Goal: Information Seeking & Learning: Learn about a topic

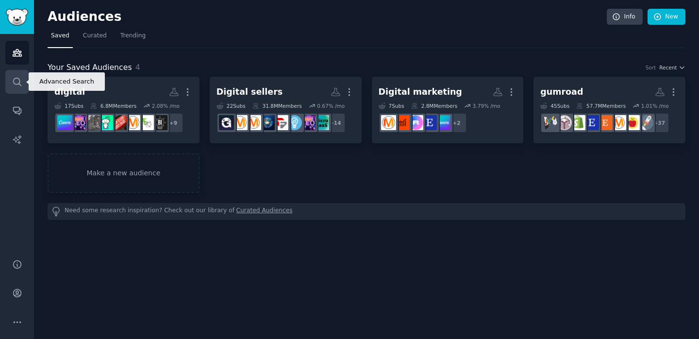
click at [26, 82] on link "Search" at bounding box center [17, 82] width 24 height 24
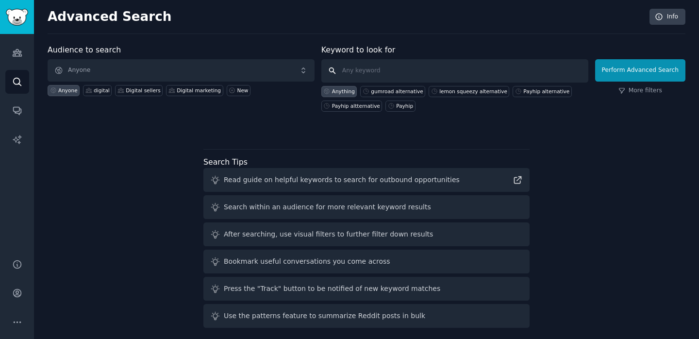
click at [359, 68] on input "text" at bounding box center [454, 70] width 267 height 23
paste input "Chargebee"
type input ""Chargebee""
click button "Perform Advanced Search" at bounding box center [640, 70] width 90 height 22
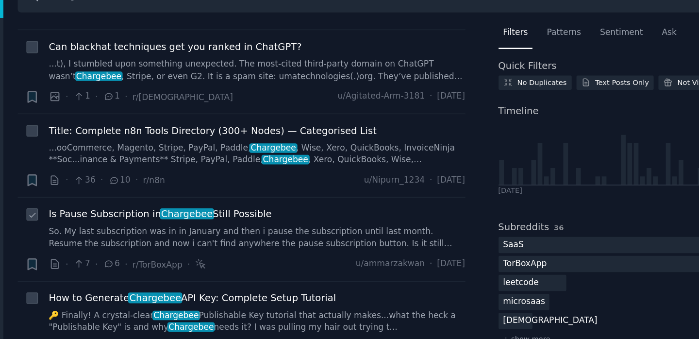
scroll to position [206, 0]
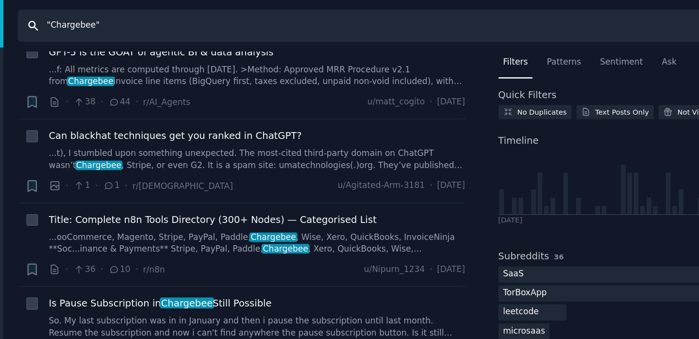
click at [87, 24] on input ""Chargebee"" at bounding box center [343, 18] width 599 height 23
click at [87, 20] on input ""Chargebee"" at bounding box center [343, 18] width 599 height 23
paste input "Klaviyo"
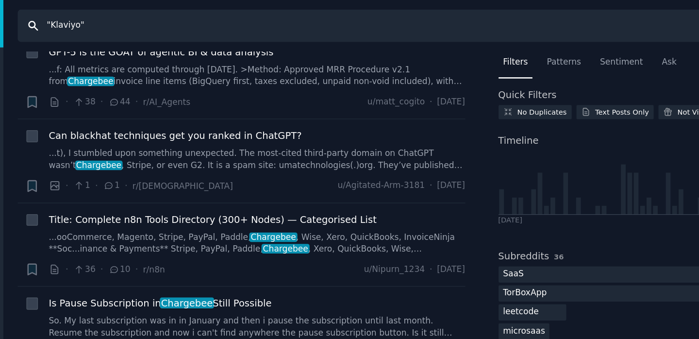
type input ""Klaviyo""
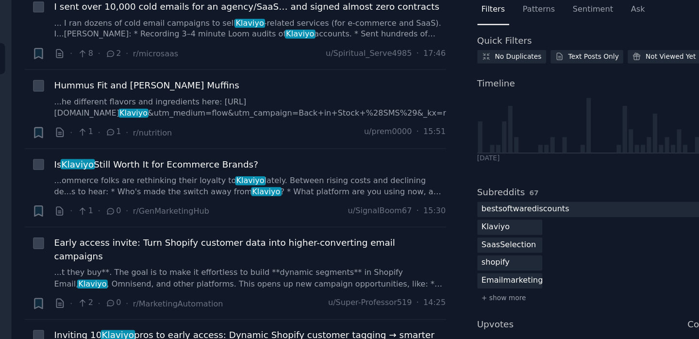
scroll to position [313, 0]
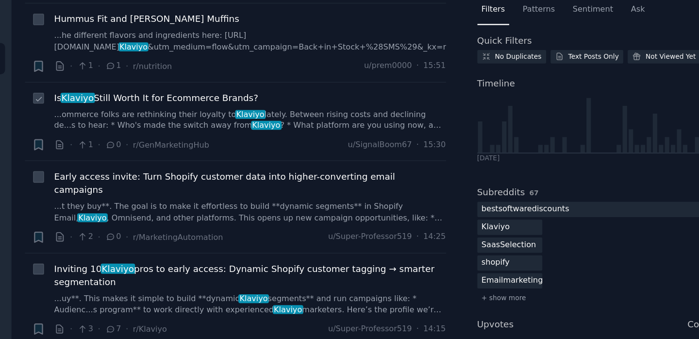
click at [149, 130] on link "...ommerce folks are rethinking their loyalty to Klaviyo lately. Between rising…" at bounding box center [215, 128] width 298 height 17
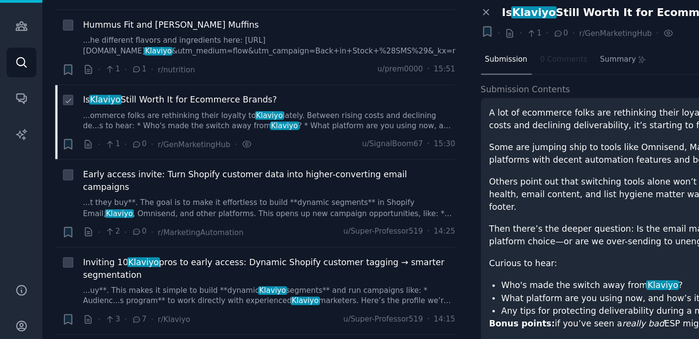
click at [48, 154] on li "Bookmark this conversation + Is Klaviyo Still Worth It for Ecommerce Brands? ..…" at bounding box center [204, 130] width 321 height 60
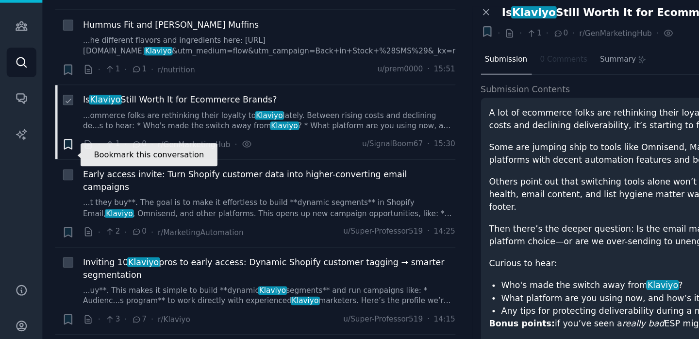
click at [52, 151] on icon "button" at bounding box center [54, 148] width 6 height 8
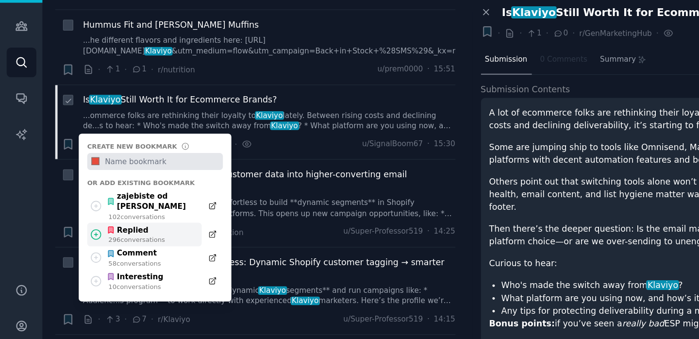
click at [77, 223] on icon at bounding box center [77, 219] width 8 height 8
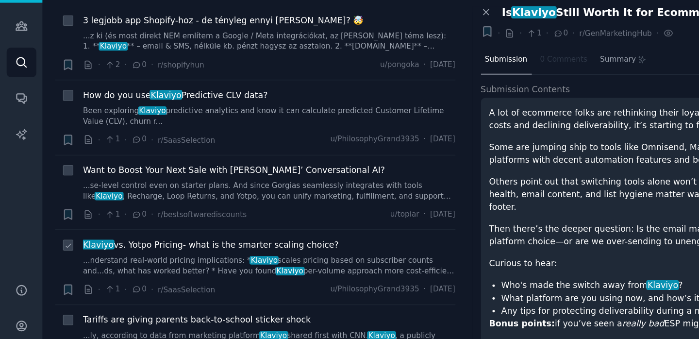
scroll to position [901, 0]
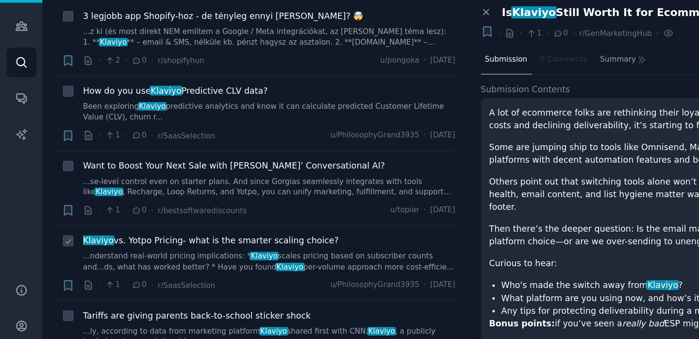
click at [154, 233] on link "...nderstand real-world pricing implications: * Klaviyo scales pricing based on…" at bounding box center [215, 241] width 298 height 17
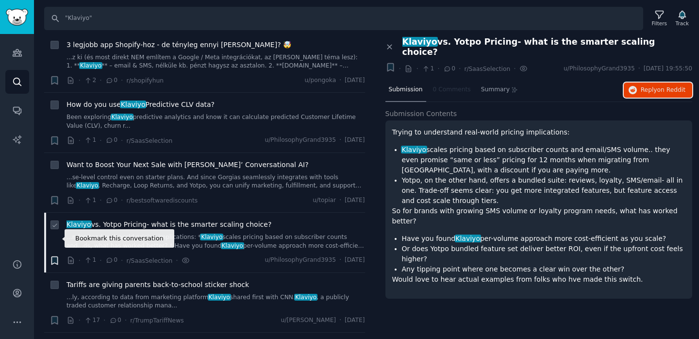
click at [57, 256] on icon "button" at bounding box center [54, 260] width 6 height 8
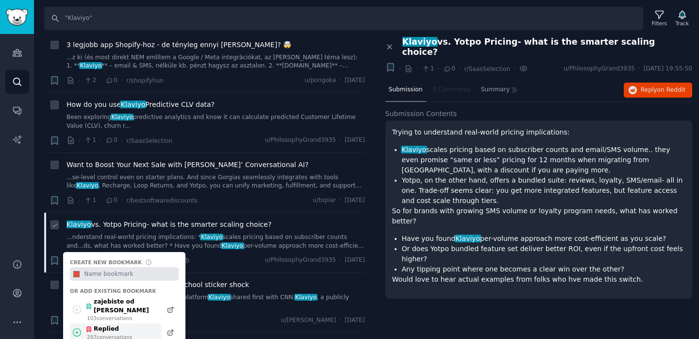
click at [78, 328] on icon at bounding box center [77, 332] width 8 height 8
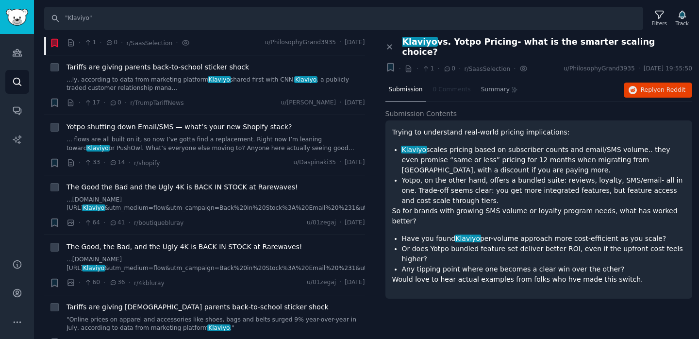
scroll to position [1121, 0]
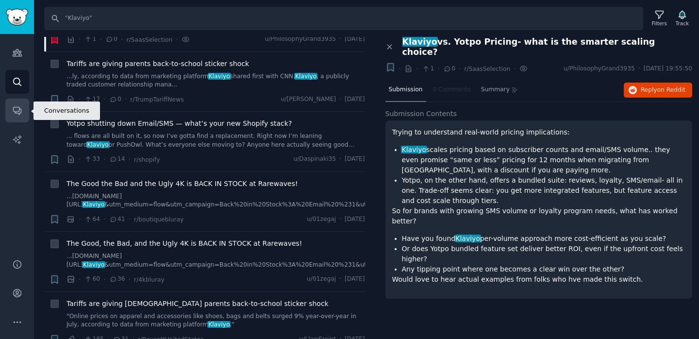
click at [17, 107] on icon "Sidebar" at bounding box center [17, 111] width 8 height 8
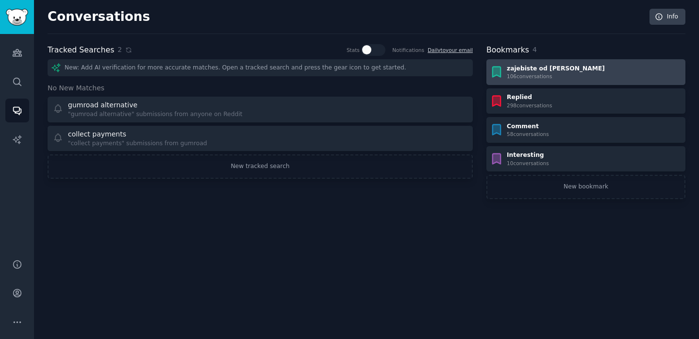
click at [505, 80] on link "zajebiste od [PERSON_NAME] 106 conversation s" at bounding box center [585, 72] width 199 height 26
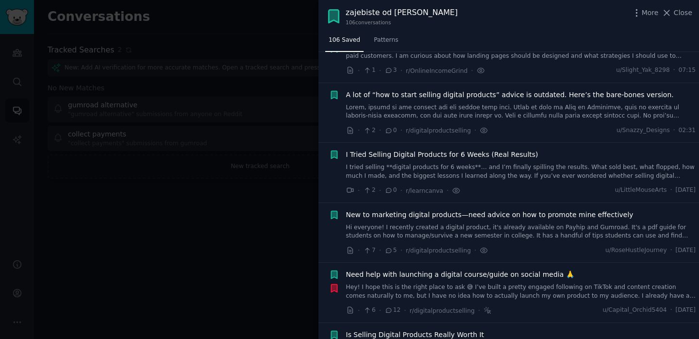
scroll to position [104, 0]
click at [399, 110] on link at bounding box center [521, 112] width 350 height 17
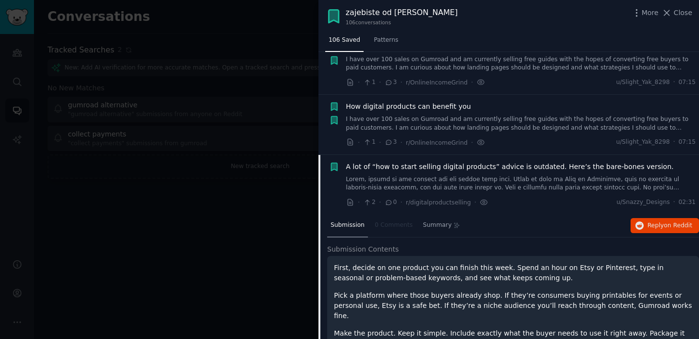
scroll to position [22, 0]
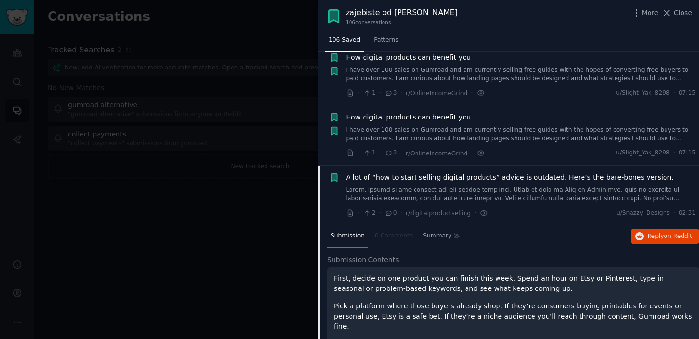
click at [419, 83] on link "I have over 100 sales on Gumroad and am currently selling free guides with the …" at bounding box center [521, 74] width 350 height 17
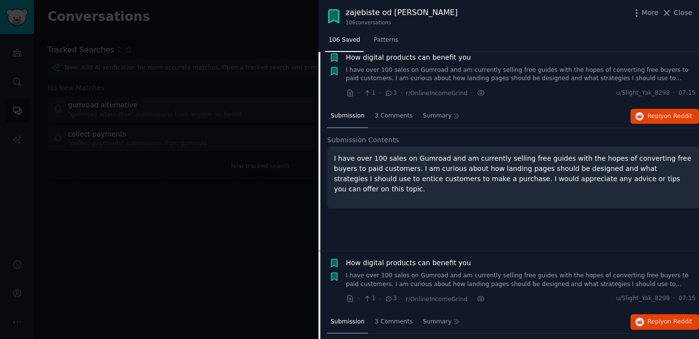
scroll to position [15, 0]
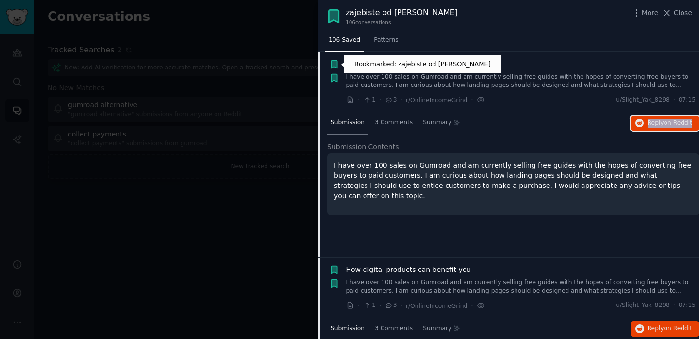
click at [334, 65] on icon "button" at bounding box center [334, 64] width 6 height 8
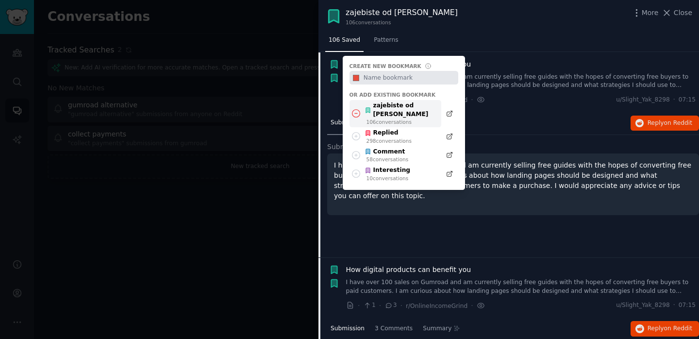
click at [360, 112] on icon at bounding box center [356, 113] width 10 height 10
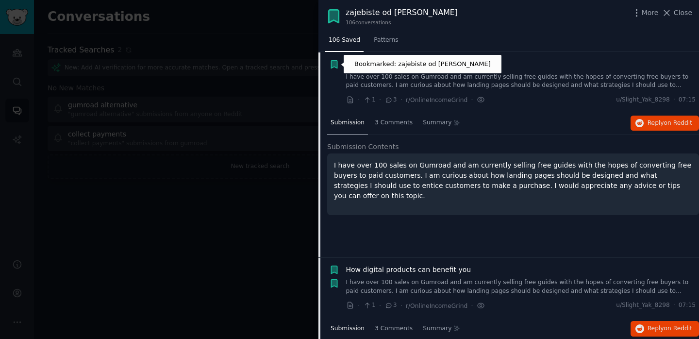
click at [334, 64] on icon "button" at bounding box center [334, 64] width 6 height 8
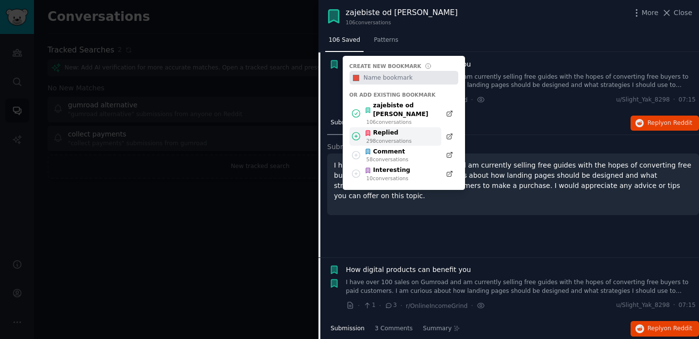
click at [352, 132] on icon at bounding box center [356, 136] width 8 height 8
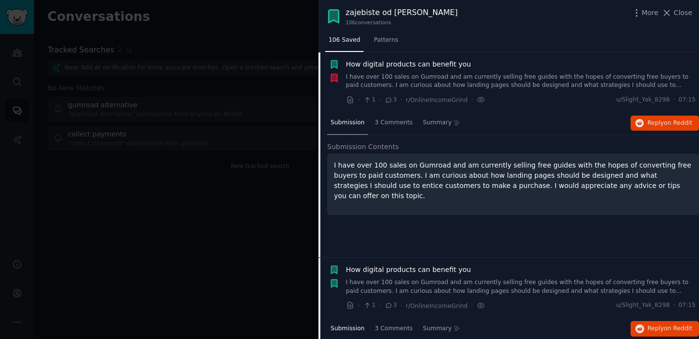
click at [408, 82] on link "I have over 100 sales on Gumroad and am currently selling free guides with the …" at bounding box center [521, 81] width 350 height 17
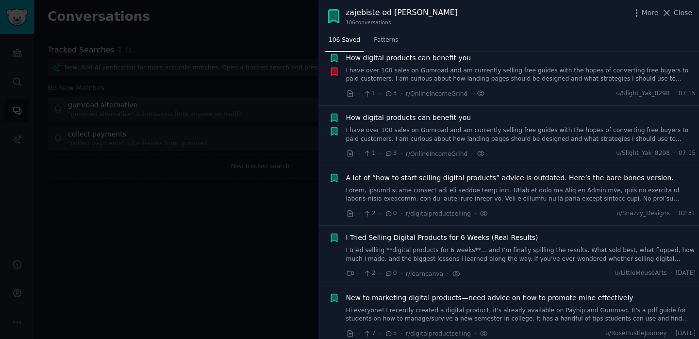
scroll to position [32, 0]
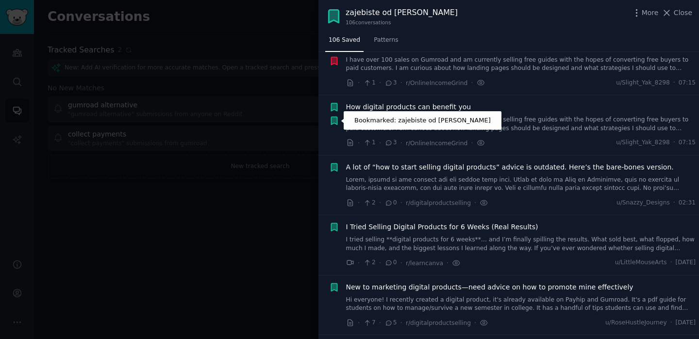
click at [331, 120] on icon "button" at bounding box center [334, 121] width 6 height 8
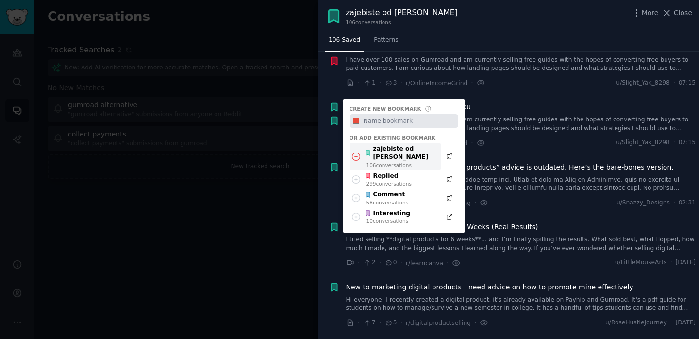
click at [356, 154] on icon at bounding box center [356, 156] width 10 height 10
click at [404, 162] on div "106 conversation s" at bounding box center [401, 165] width 70 height 7
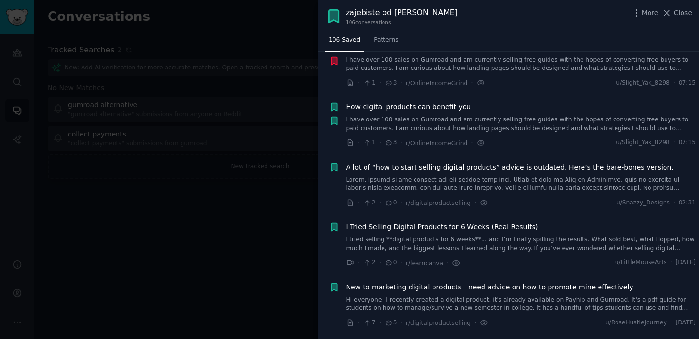
click at [455, 66] on link "I have over 100 sales on Gumroad and am currently selling free guides with the …" at bounding box center [521, 64] width 350 height 17
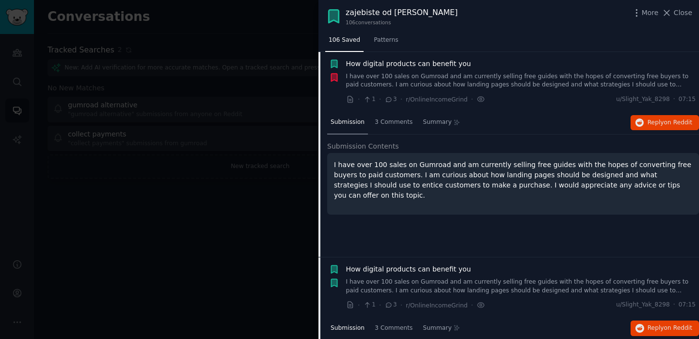
scroll to position [15, 0]
click at [394, 75] on link "I have over 100 sales on Gumroad and am currently selling free guides with the …" at bounding box center [521, 81] width 350 height 17
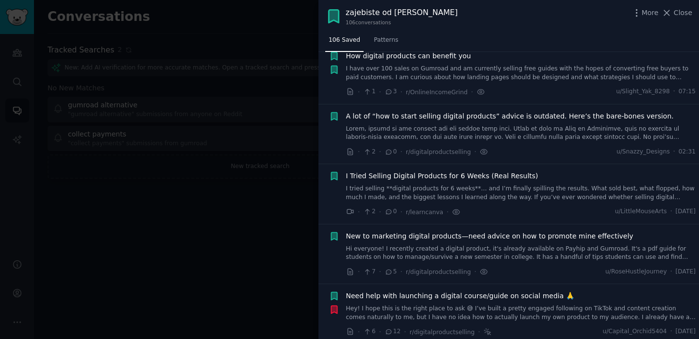
scroll to position [84, 0]
click at [371, 190] on link "I tried selling **digital products for 6 weeks**… and I’m finally spilling the …" at bounding box center [521, 191] width 350 height 17
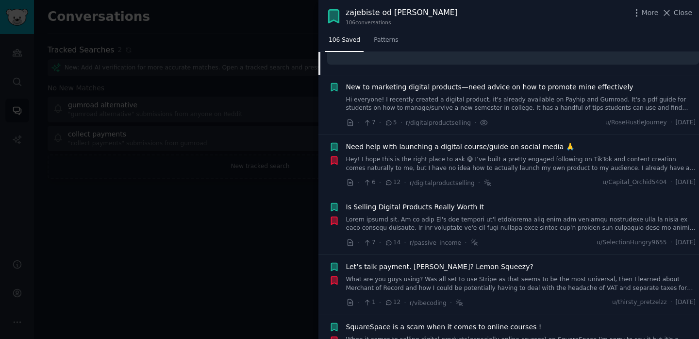
scroll to position [460, 0]
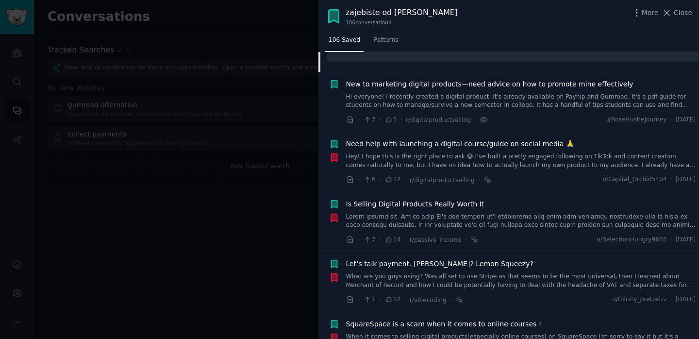
click at [438, 90] on div "New to marketing digital products—need advice on how to promote mine effectivel…" at bounding box center [521, 94] width 350 height 31
click at [437, 96] on link "Hi everyone! I recently created a digital product, it's already available on Pa…" at bounding box center [521, 101] width 350 height 17
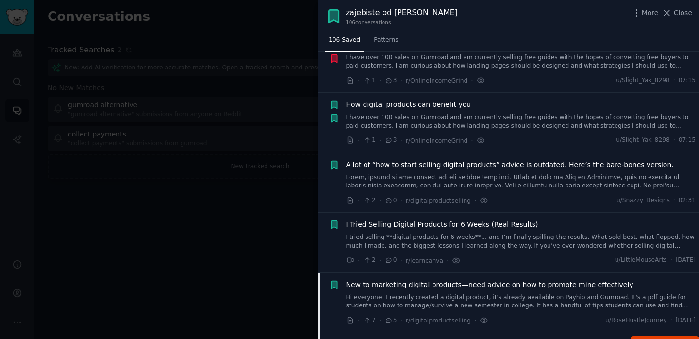
scroll to position [36, 0]
click at [429, 236] on link "I tried selling **digital products for 6 weeks**… and I’m finally spilling the …" at bounding box center [521, 239] width 350 height 17
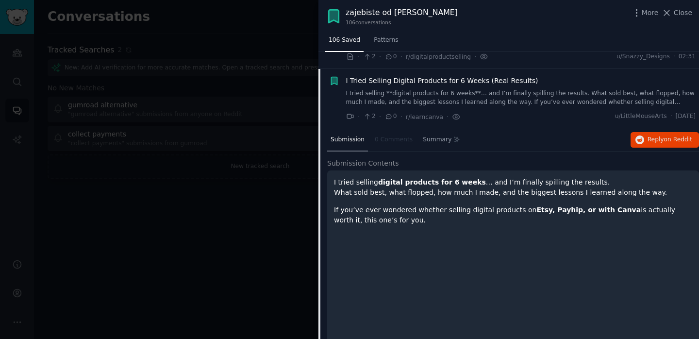
scroll to position [195, 0]
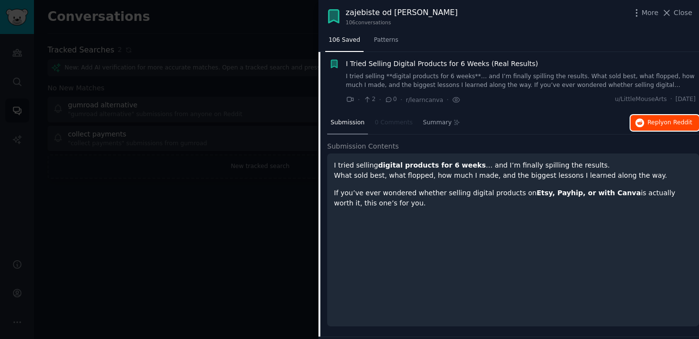
click at [636, 126] on icon "button" at bounding box center [639, 122] width 9 height 9
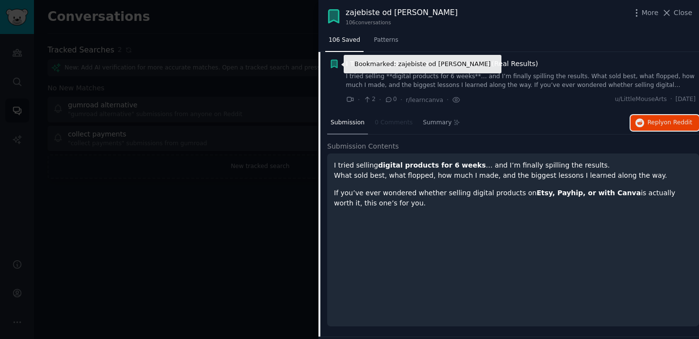
click at [333, 62] on icon "button" at bounding box center [334, 64] width 6 height 8
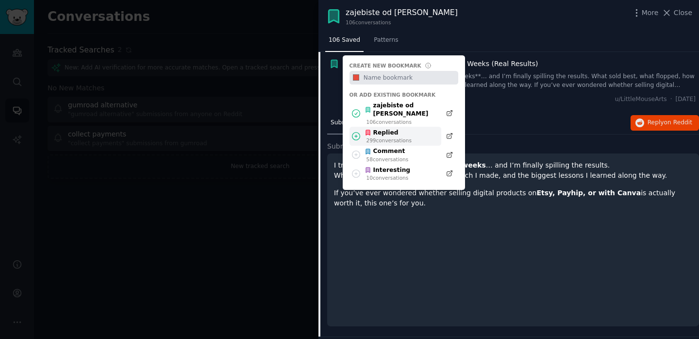
click at [358, 131] on icon at bounding box center [356, 136] width 10 height 10
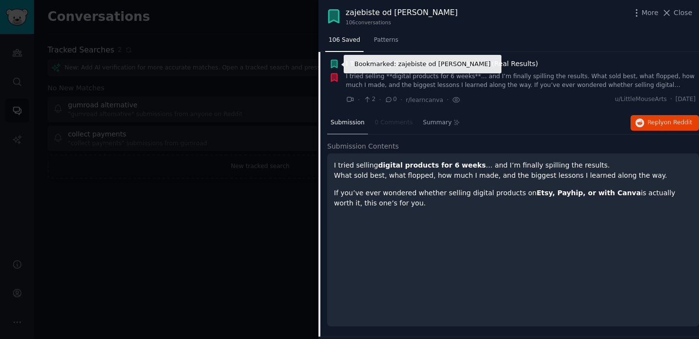
click at [338, 59] on icon "button" at bounding box center [334, 64] width 10 height 10
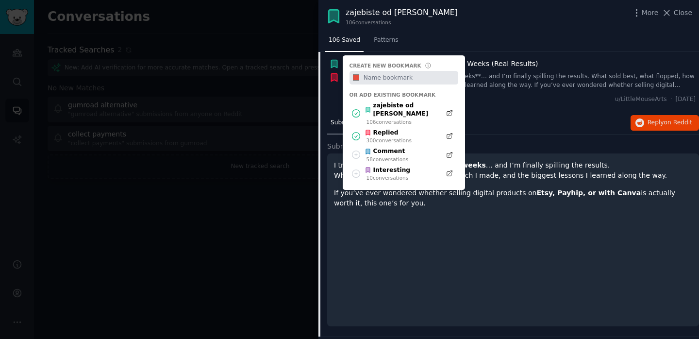
click at [501, 129] on div "Submission 0 Comments Summary Reply on Reddit" at bounding box center [513, 123] width 372 height 23
